Goal: Task Accomplishment & Management: Manage account settings

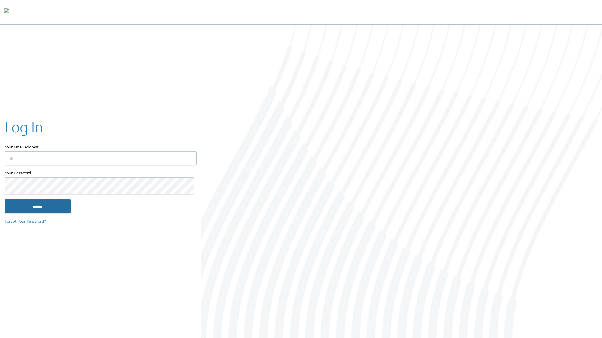
type input "**********"
click at [47, 213] on input "******" at bounding box center [38, 206] width 66 height 14
